Goal: Obtain resource: Obtain resource

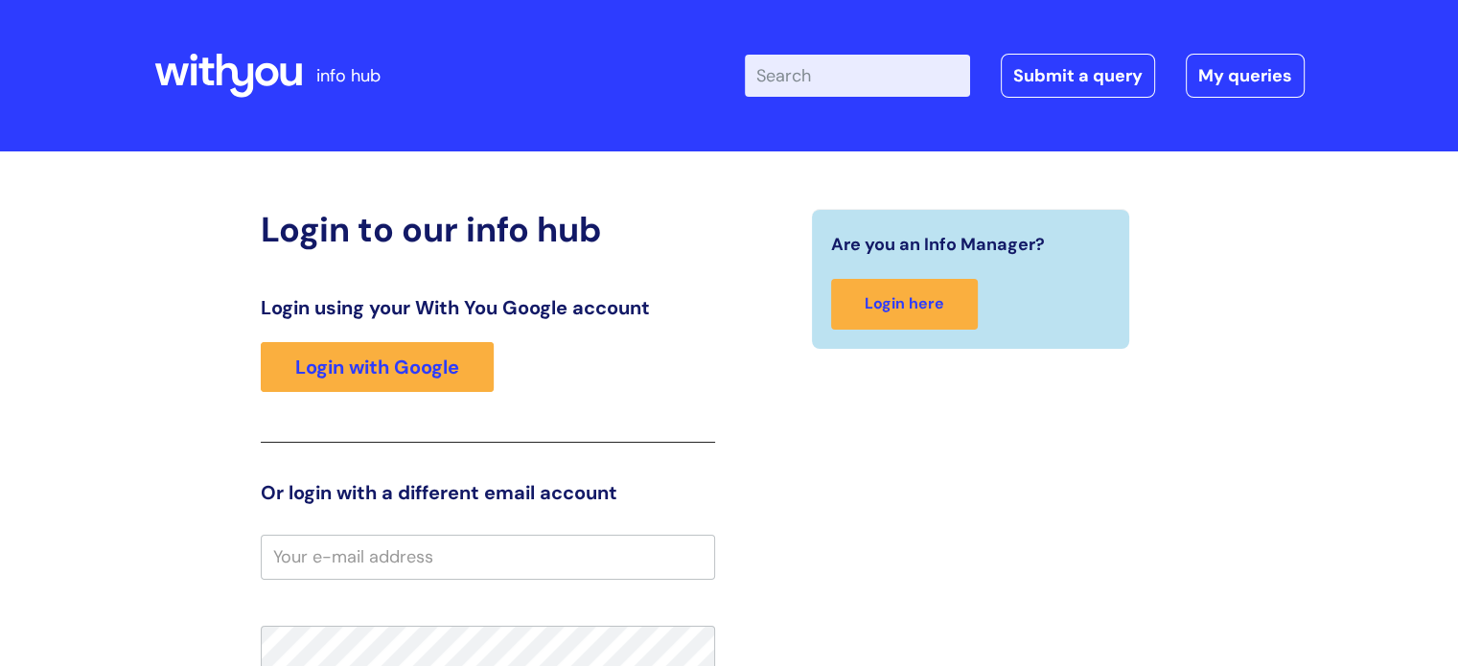
click at [856, 82] on input "Enter your search term here..." at bounding box center [857, 76] width 225 height 42
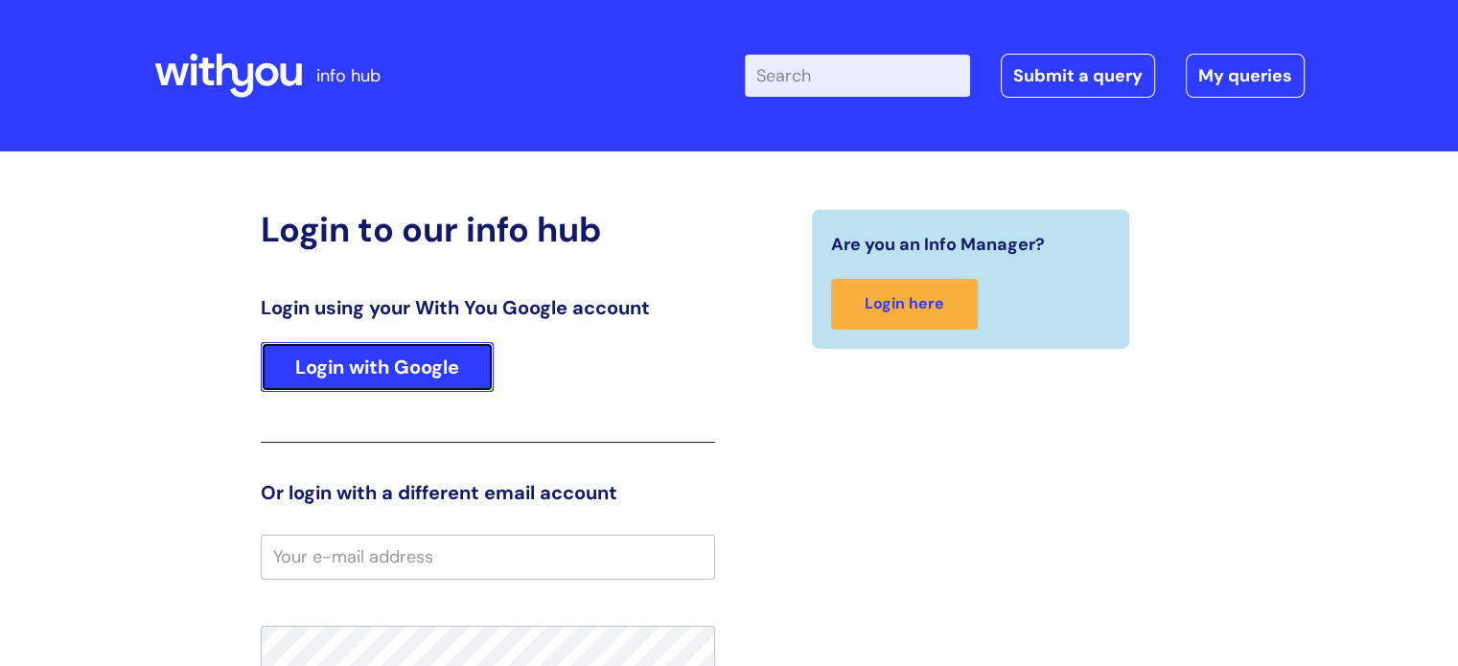
click at [437, 381] on link "Login with Google" at bounding box center [377, 367] width 233 height 50
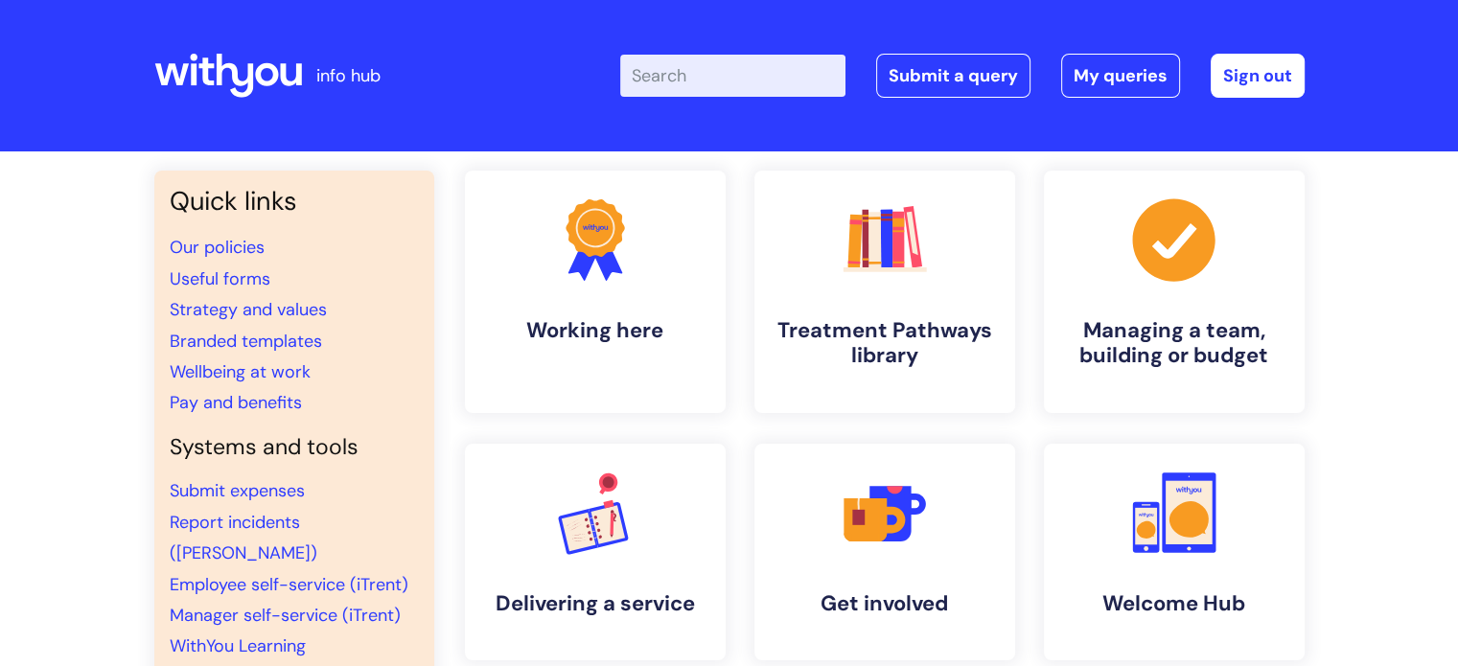
click at [779, 87] on input "Enter your search term here..." at bounding box center [732, 76] width 225 height 42
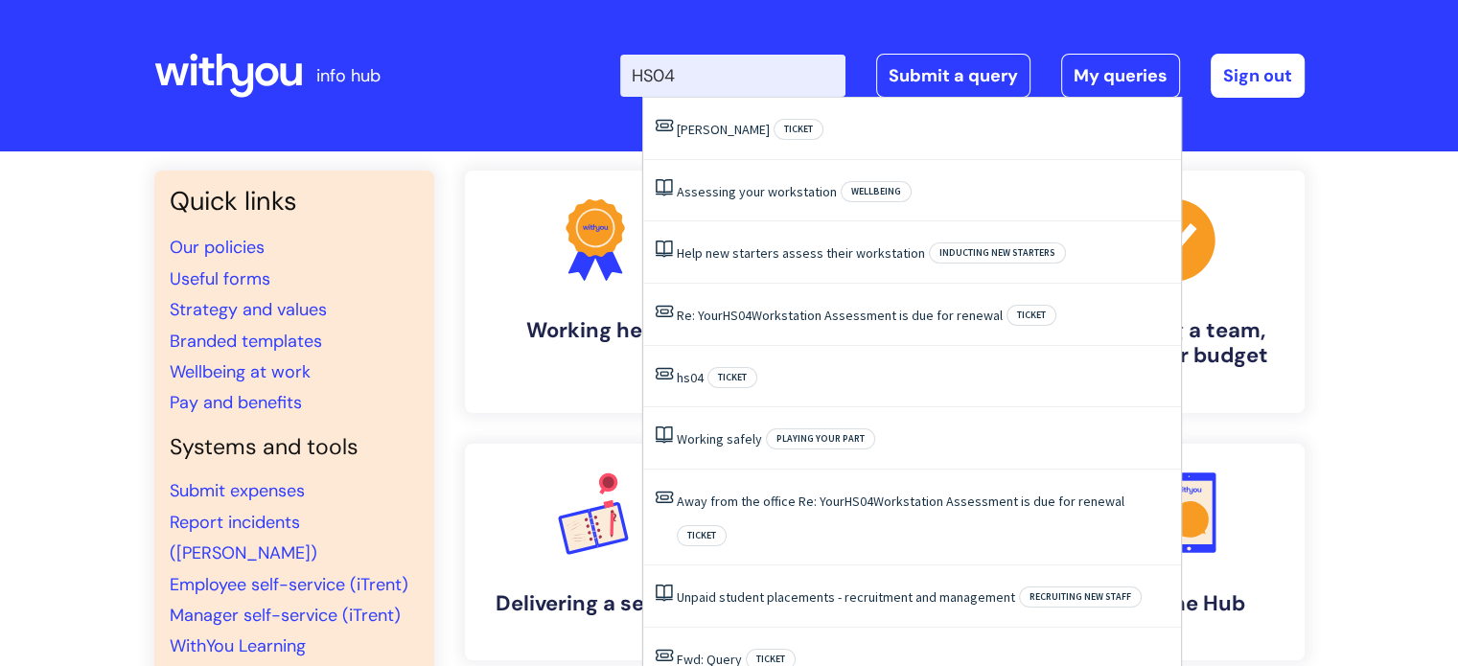
type input "HS04"
click button "Search" at bounding box center [0, 0] width 0 height 0
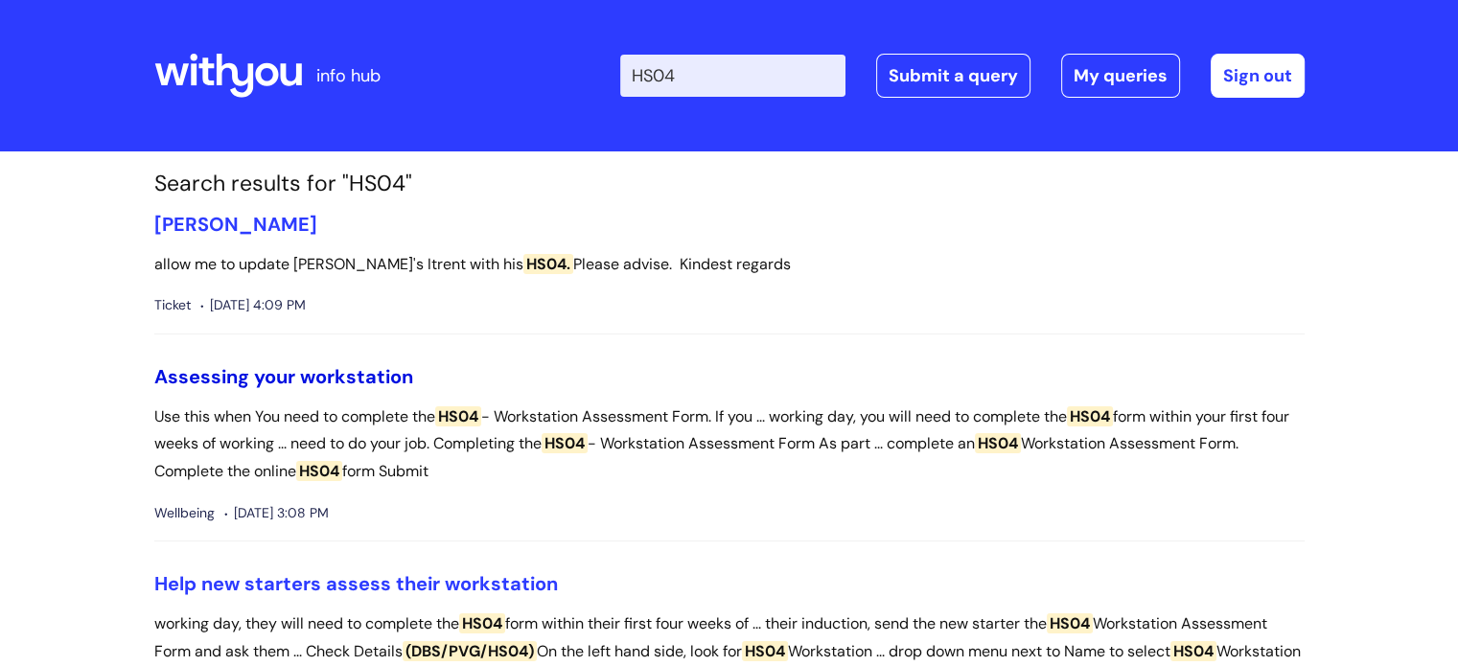
click at [358, 368] on link "Assessing your workstation" at bounding box center [283, 376] width 259 height 25
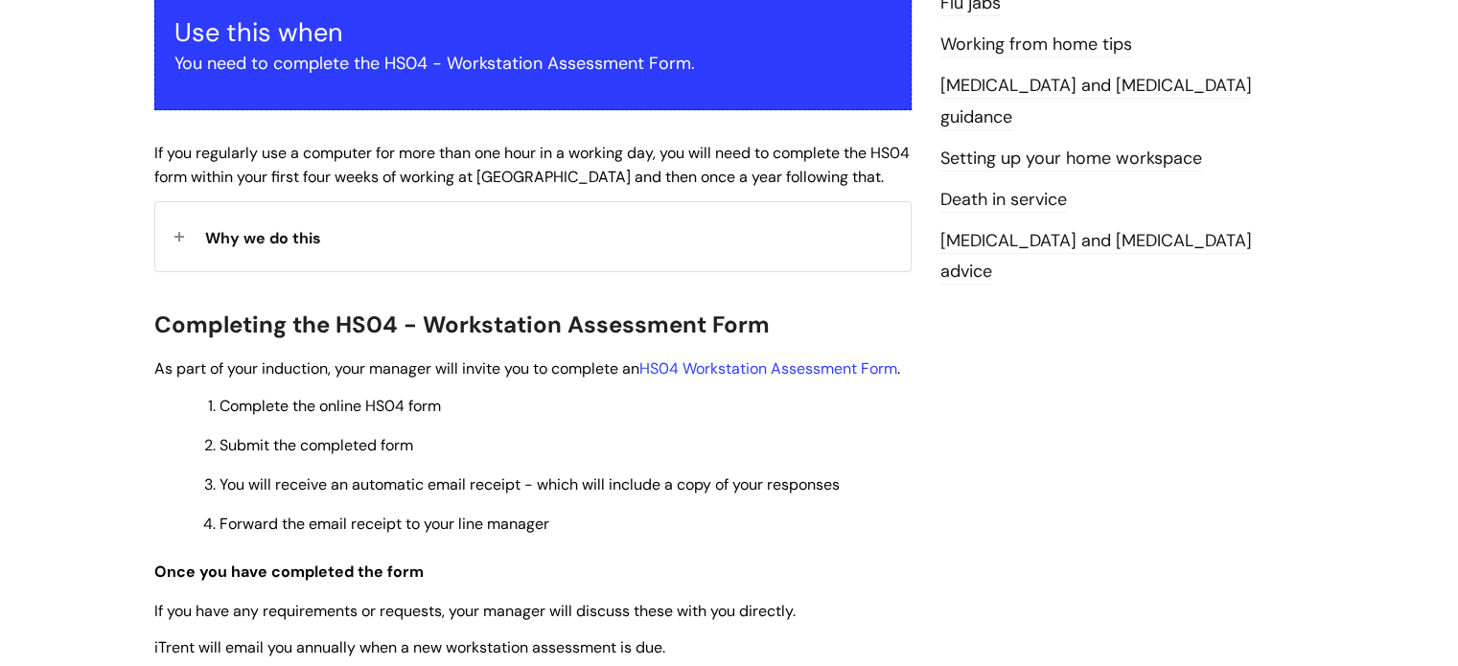
scroll to position [383, 0]
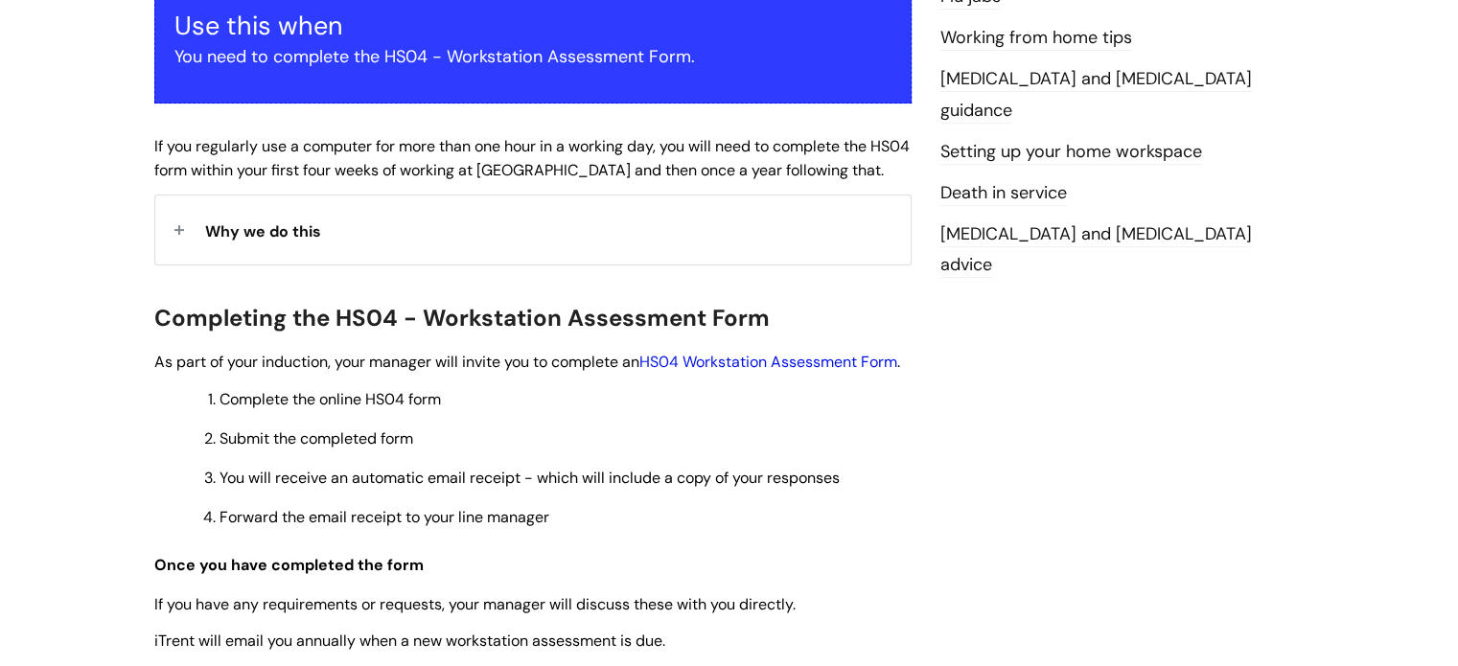
click at [740, 358] on link "HS04 Workstation Assessment Form" at bounding box center [768, 362] width 258 height 20
